Goal: Book appointment/travel/reservation

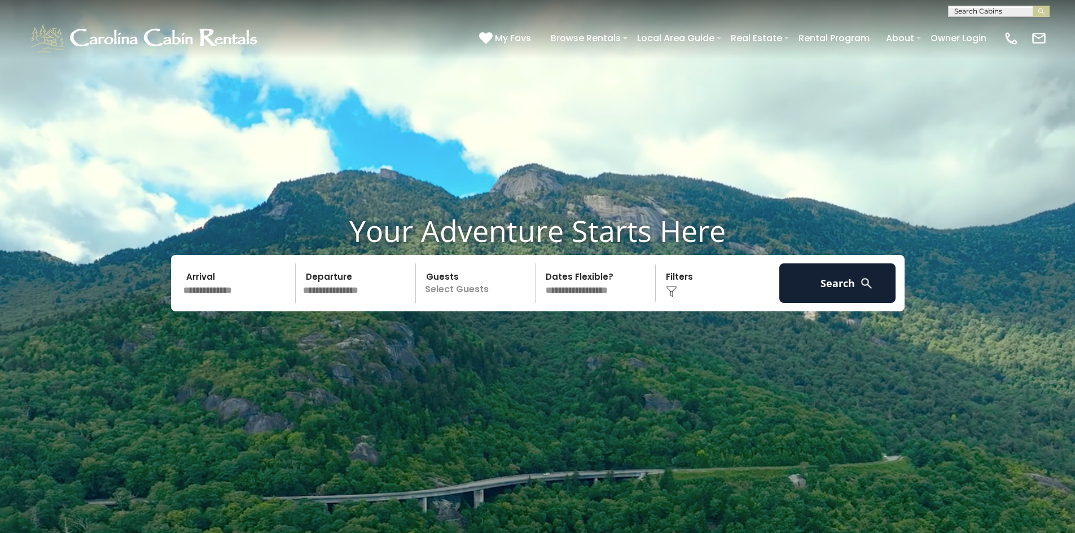
click at [230, 285] on input "text" at bounding box center [237, 282] width 117 height 39
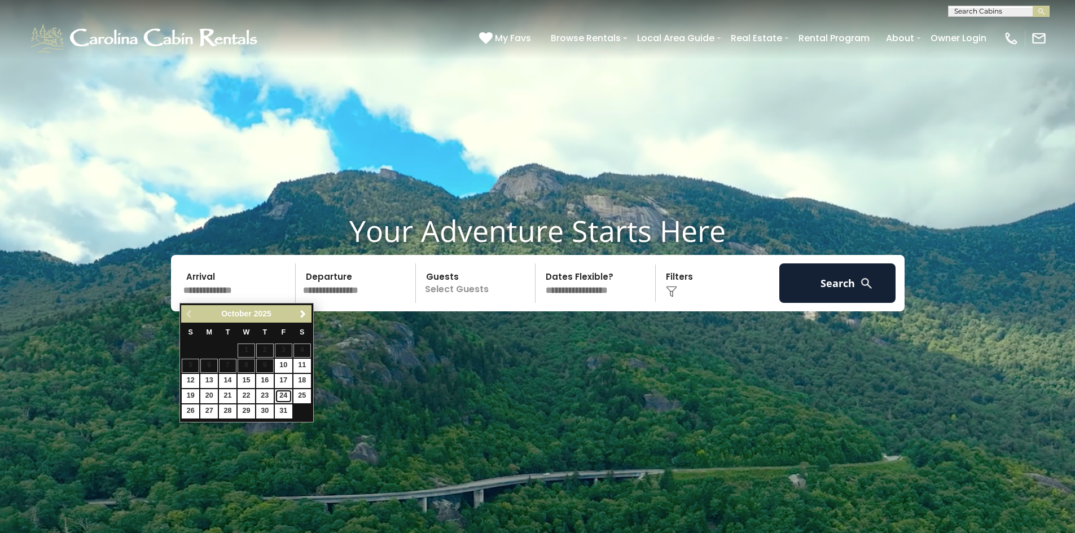
drag, startPoint x: 286, startPoint y: 395, endPoint x: 290, endPoint y: 391, distance: 6.0
click at [286, 395] on link "24" at bounding box center [283, 396] width 17 height 14
type input "********"
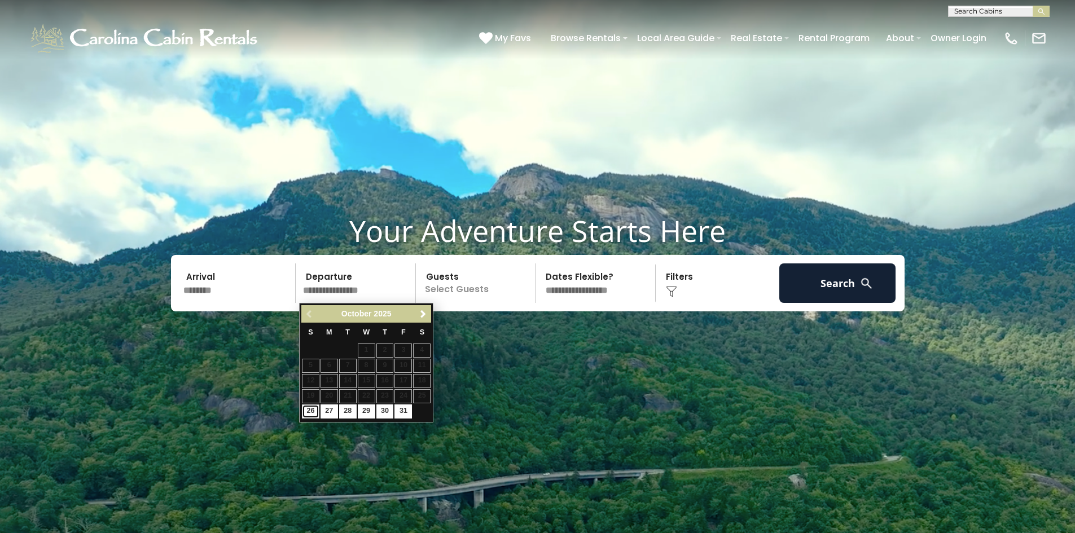
click at [310, 412] on link "26" at bounding box center [310, 411] width 17 height 14
type input "********"
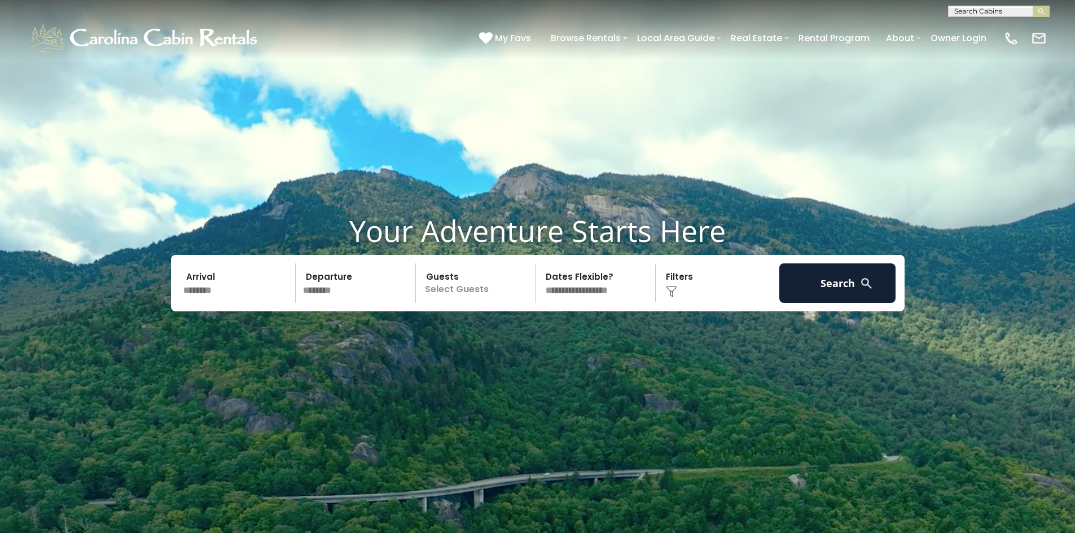
click at [460, 291] on p "Select Guests" at bounding box center [477, 282] width 116 height 39
click at [539, 331] on div "- 0 + +" at bounding box center [515, 329] width 58 height 13
click at [527, 327] on div "+" at bounding box center [531, 329] width 13 height 13
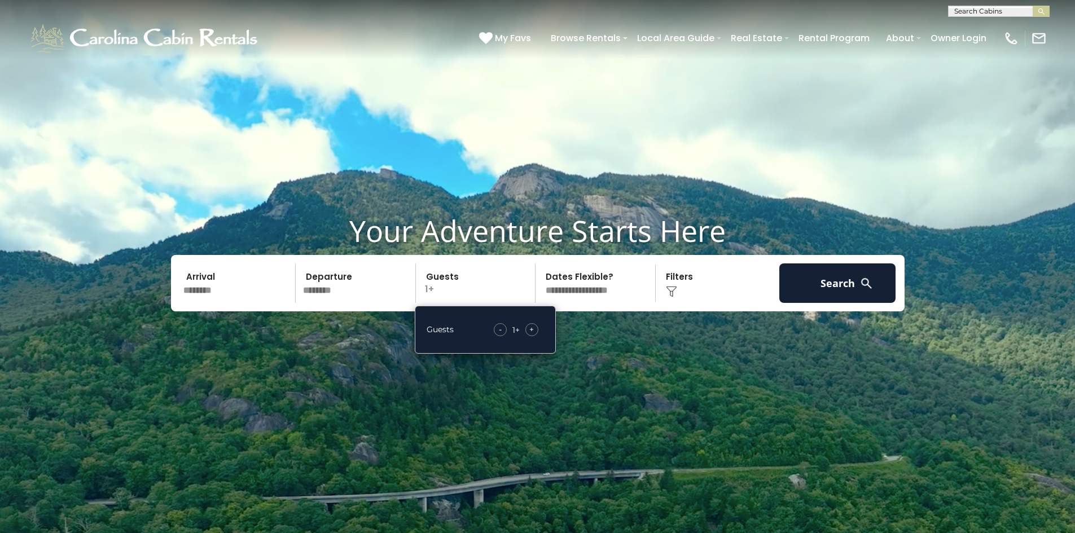
click at [530, 327] on span "+" at bounding box center [531, 329] width 5 height 11
click at [828, 290] on button "Search" at bounding box center [837, 282] width 117 height 39
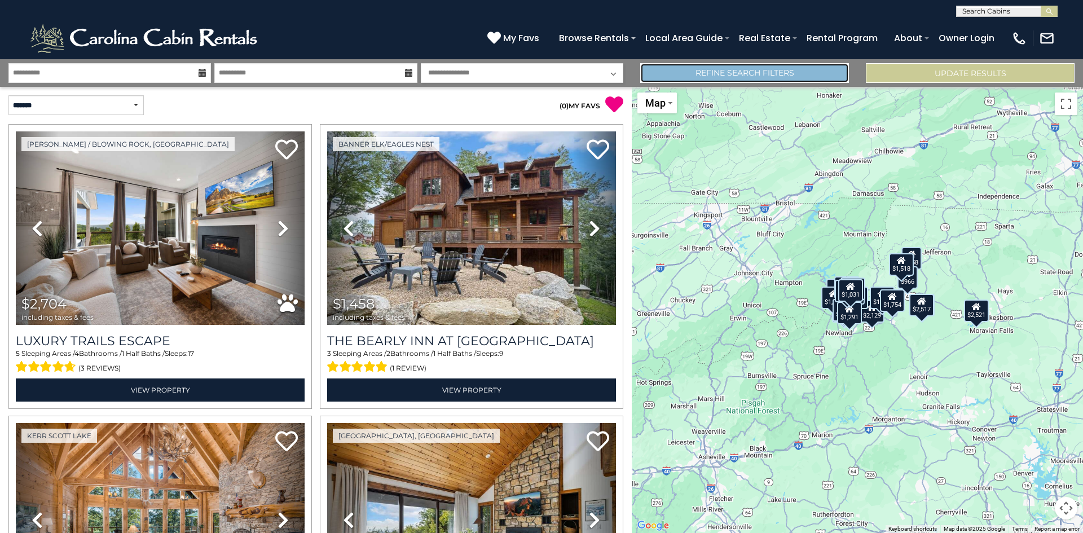
click at [720, 72] on link "Refine Search Filters" at bounding box center [744, 73] width 209 height 20
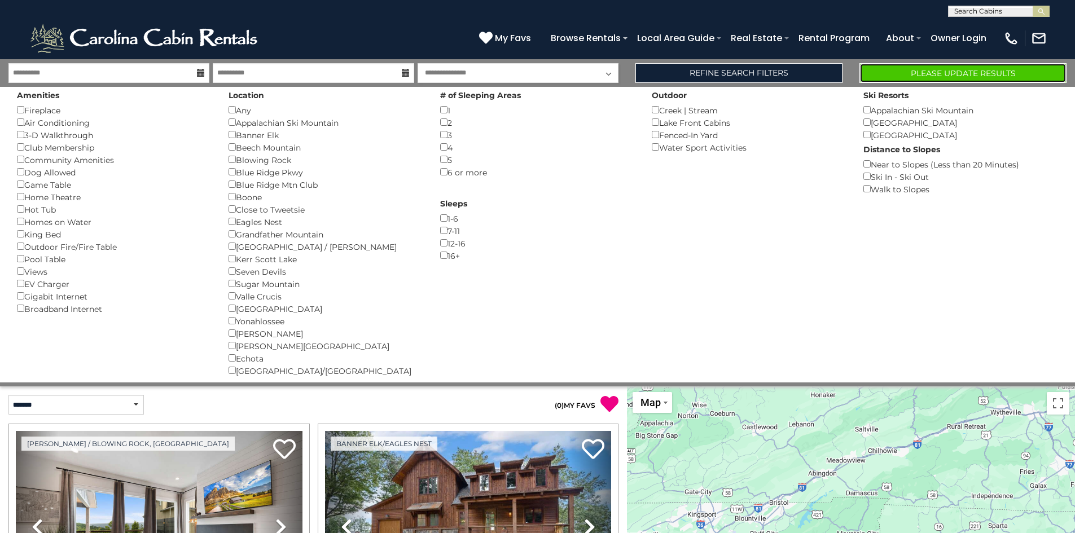
click at [881, 72] on button "Please Update Results" at bounding box center [962, 73] width 207 height 20
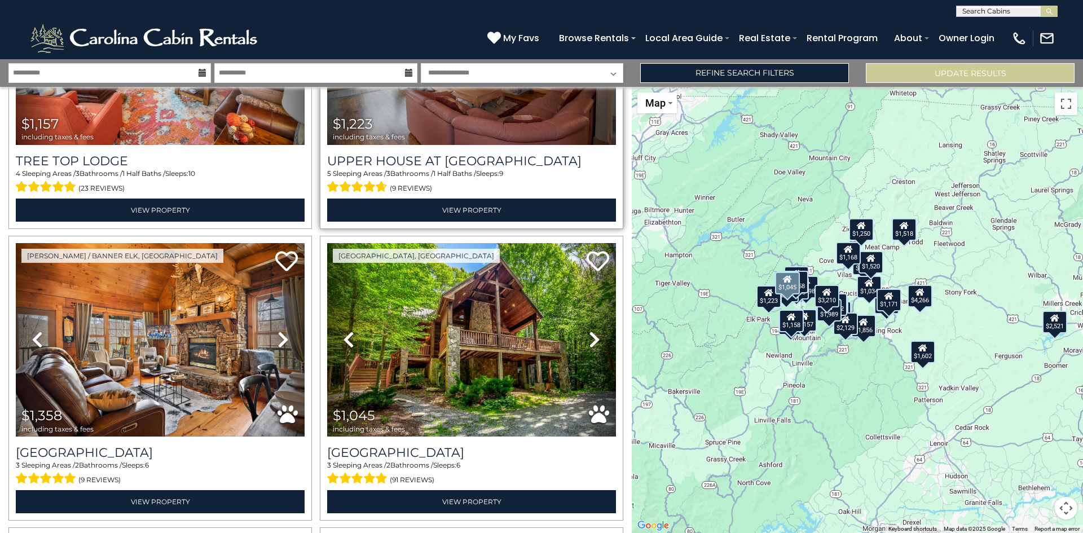
scroll to position [2595, 0]
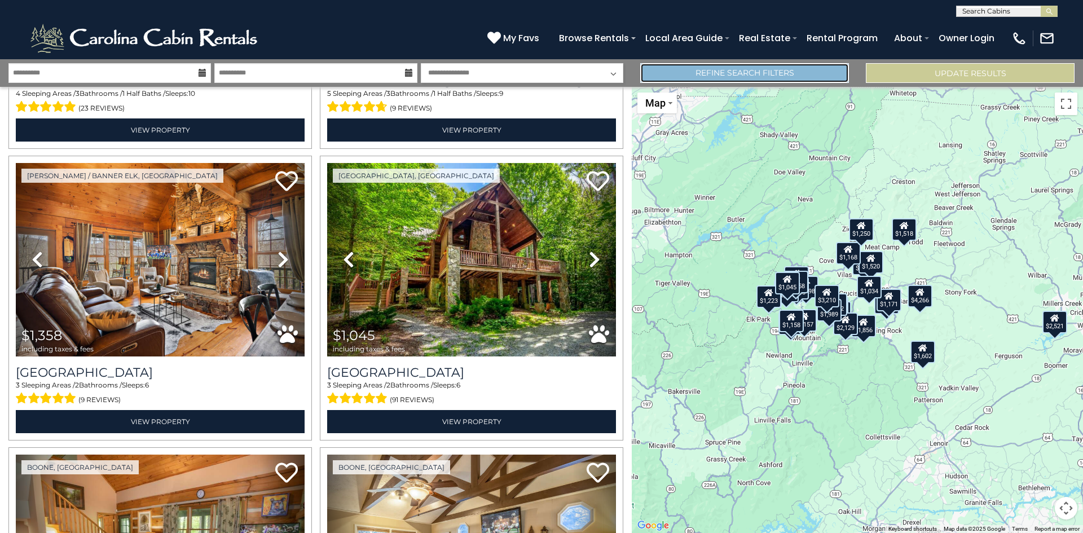
click at [795, 71] on link "Refine Search Filters" at bounding box center [744, 73] width 209 height 20
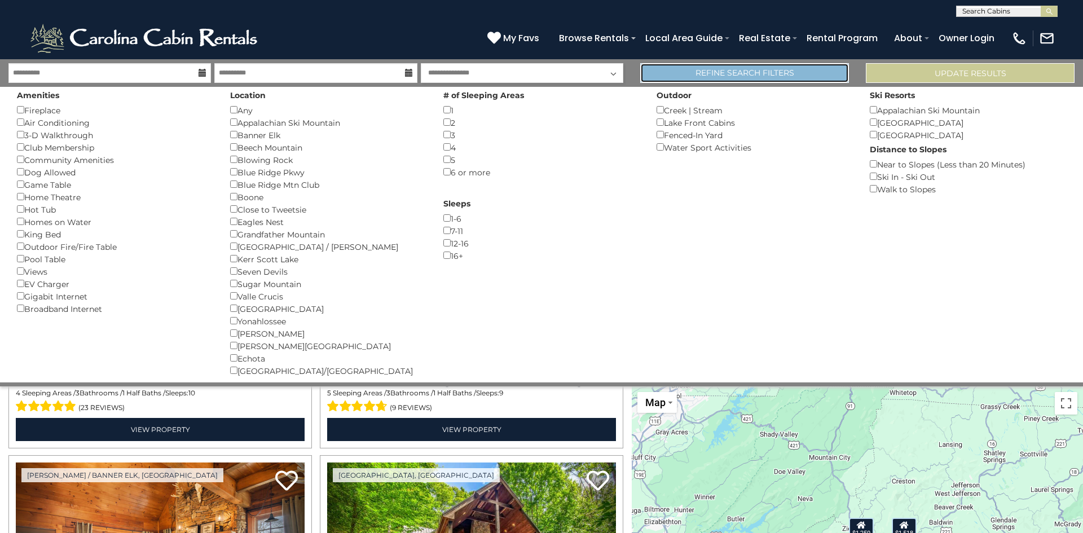
click at [774, 70] on link "Refine Search Filters" at bounding box center [744, 73] width 209 height 20
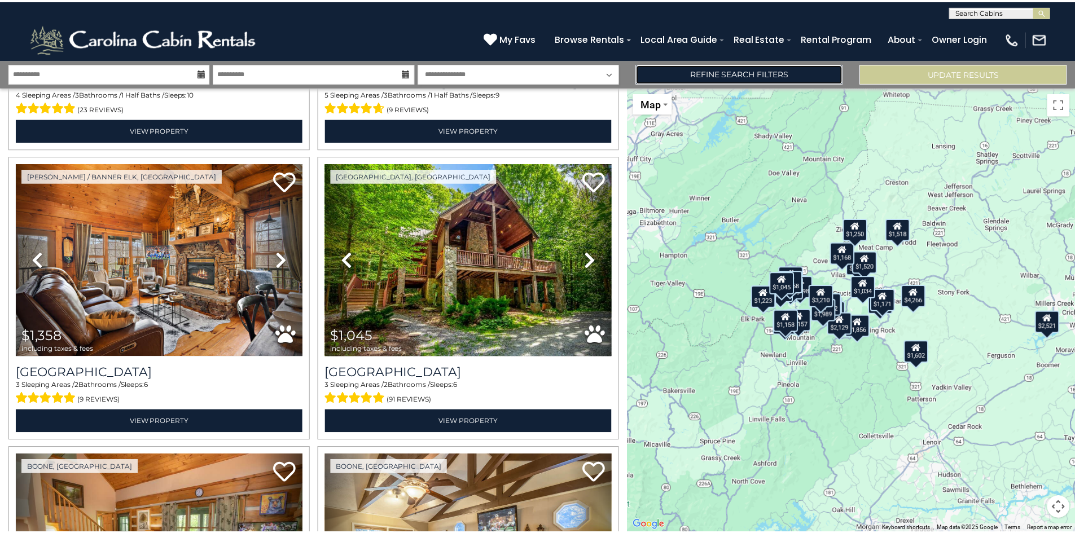
scroll to position [3328, 0]
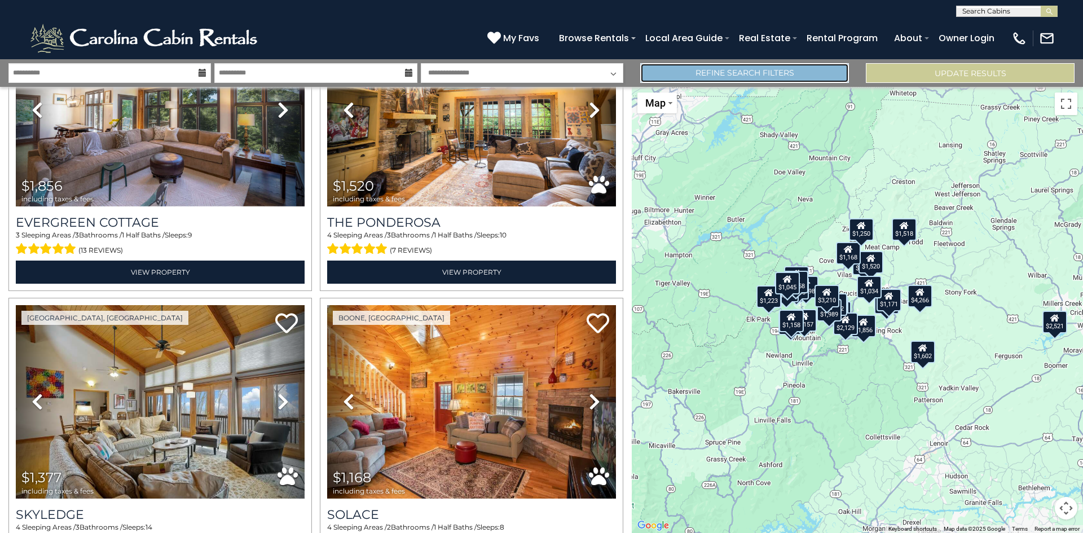
click at [745, 74] on link "Refine Search Filters" at bounding box center [744, 73] width 209 height 20
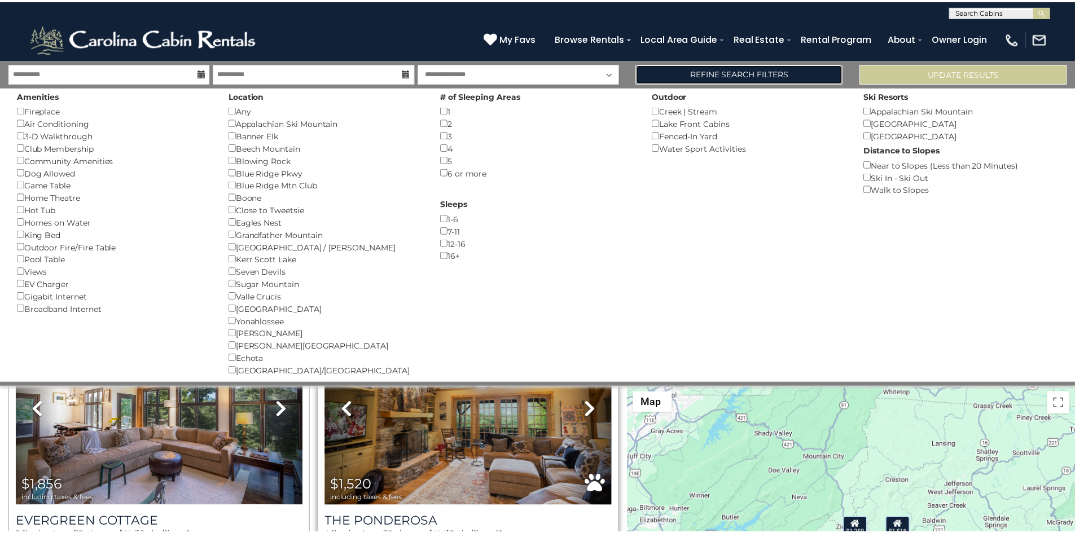
scroll to position [3309, 0]
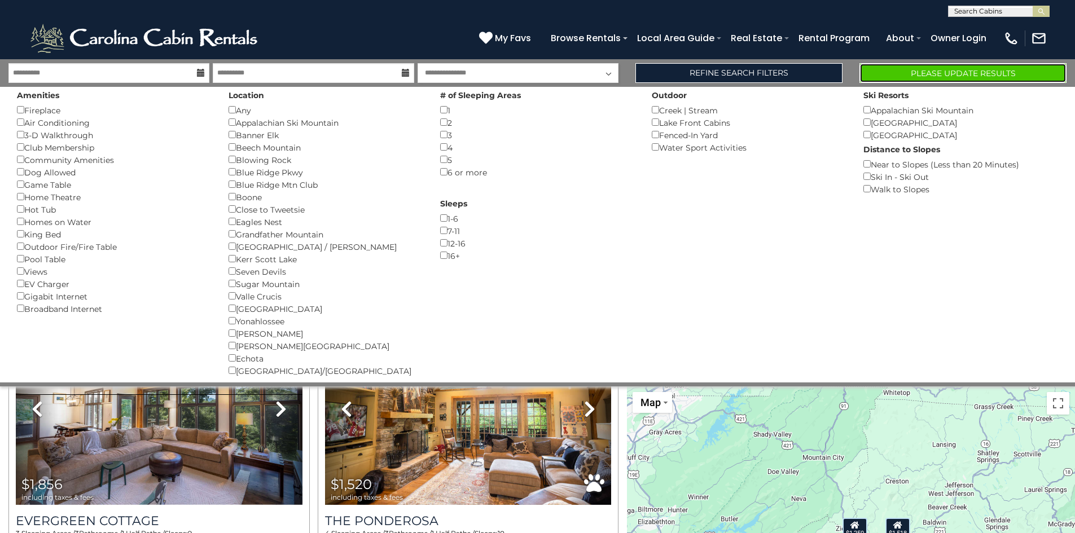
click at [922, 76] on button "Please Update Results" at bounding box center [962, 73] width 207 height 20
